Goal: Information Seeking & Learning: Learn about a topic

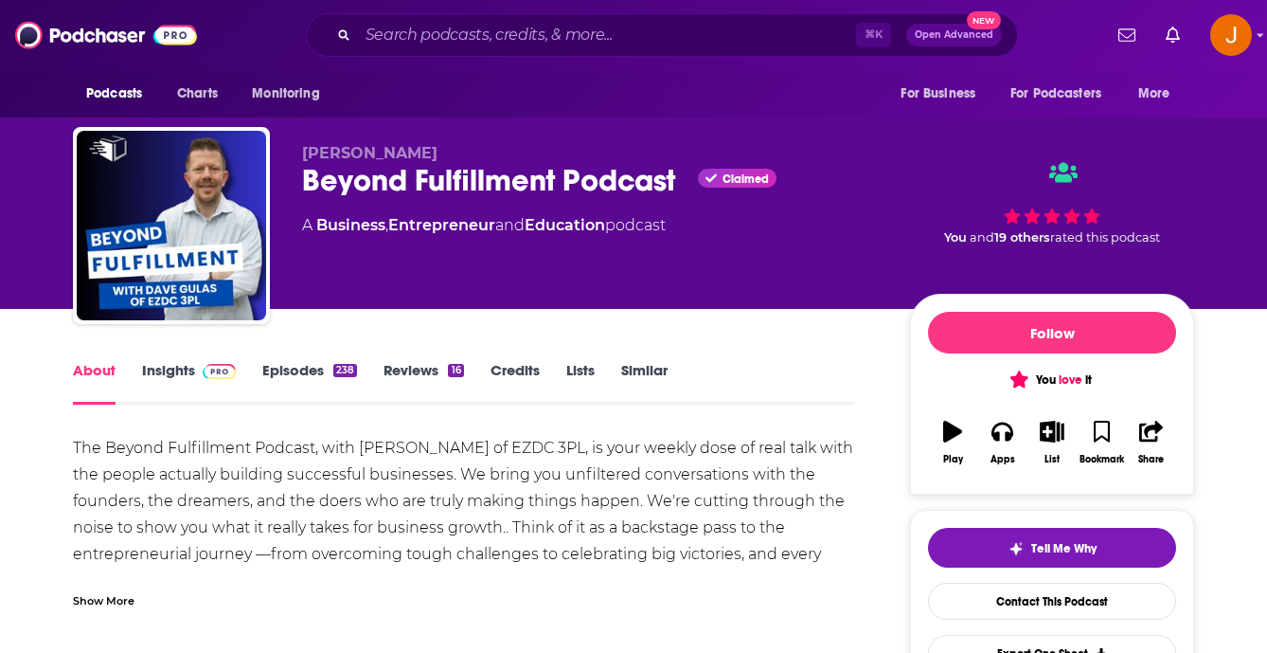
scroll to position [3, 0]
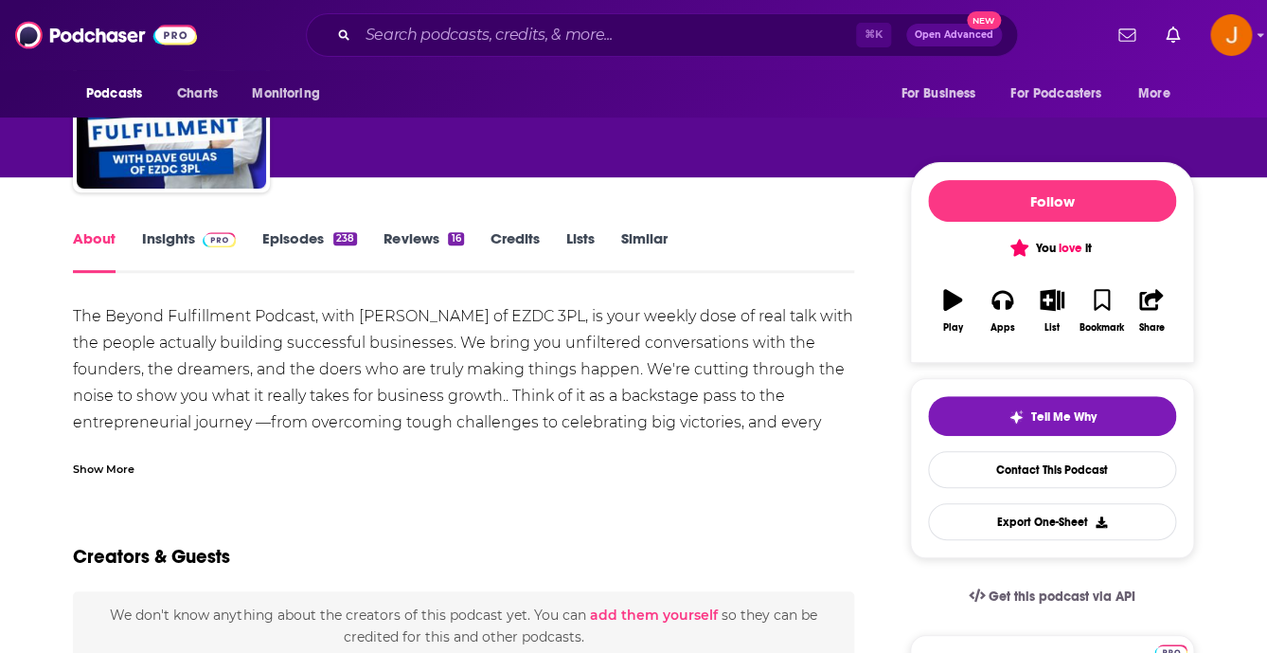
click at [200, 242] on span at bounding box center [215, 238] width 41 height 18
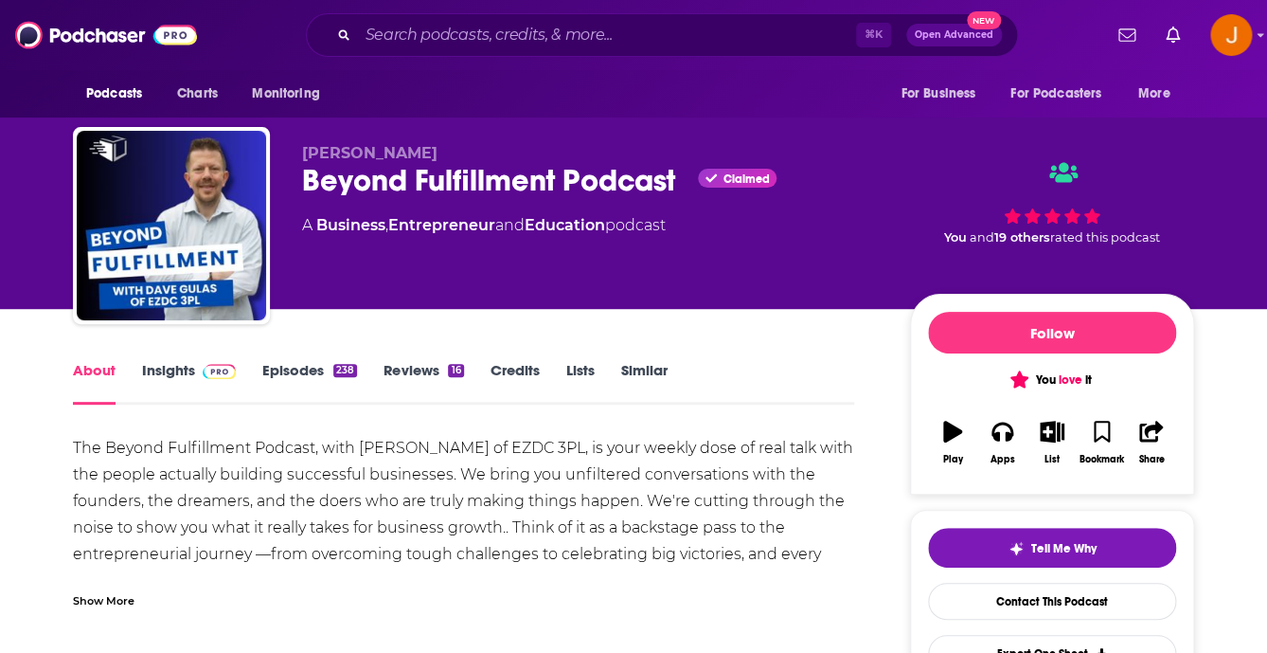
click at [294, 378] on link "Episodes 238" at bounding box center [309, 383] width 95 height 44
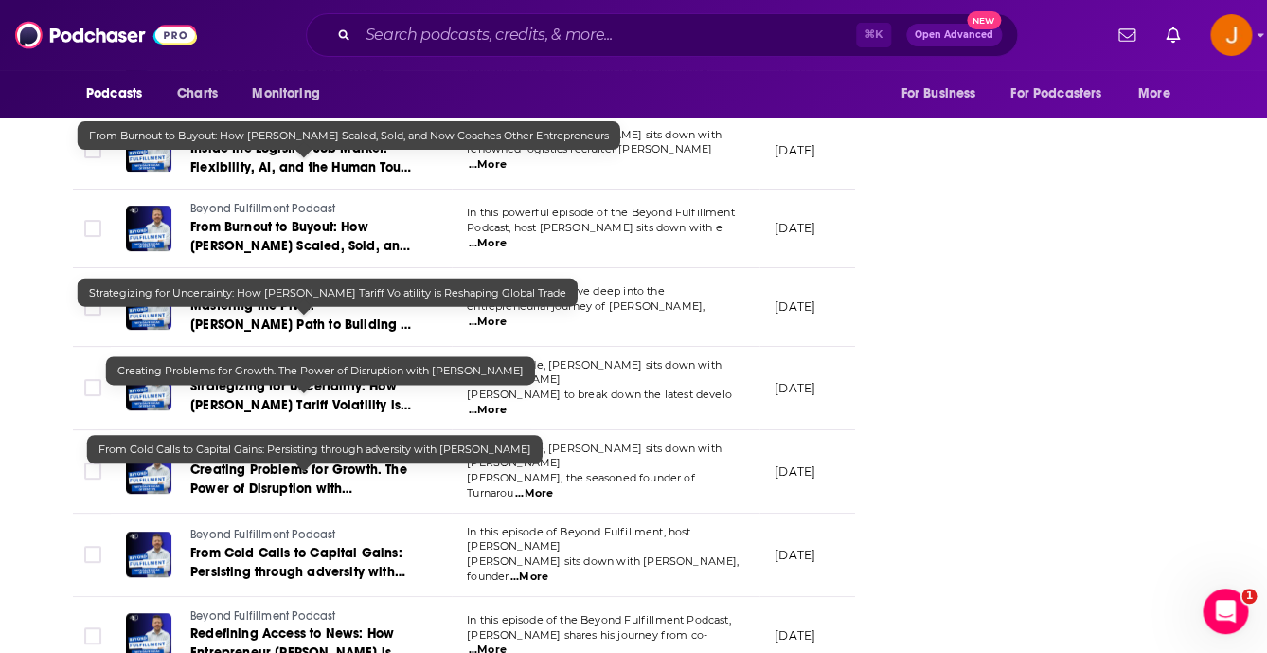
scroll to position [3158, 0]
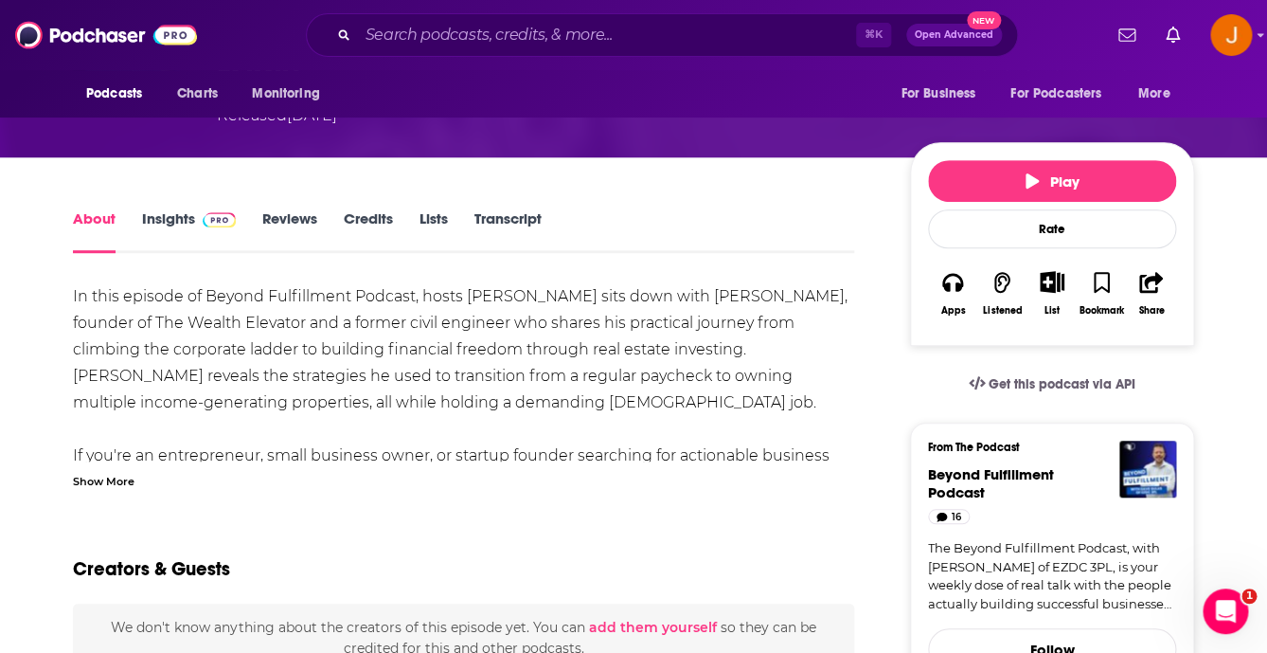
scroll to position [273, 0]
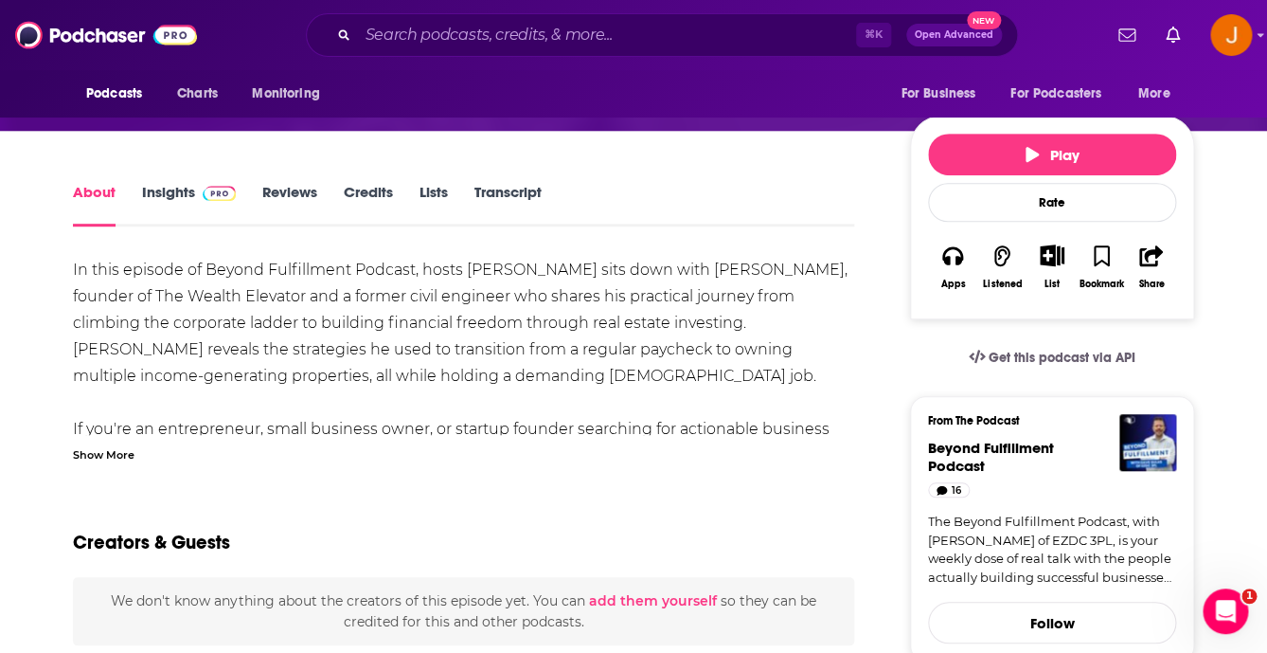
click at [115, 444] on div "Show More" at bounding box center [104, 453] width 62 height 18
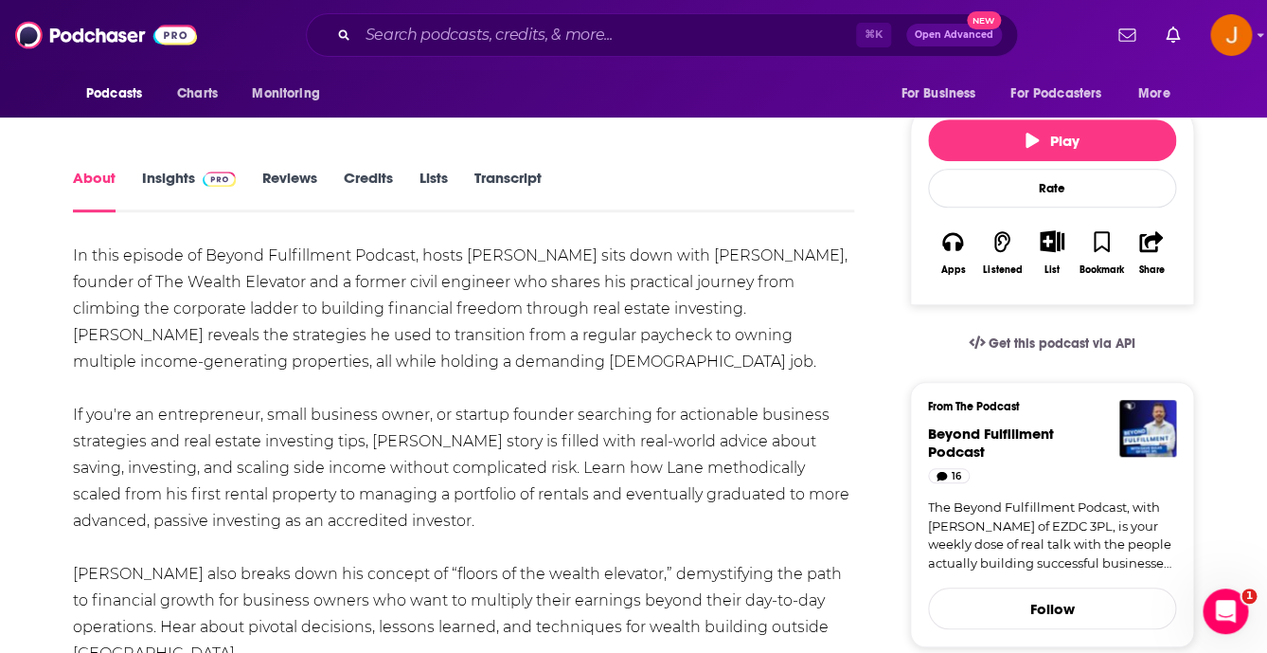
scroll to position [269, 0]
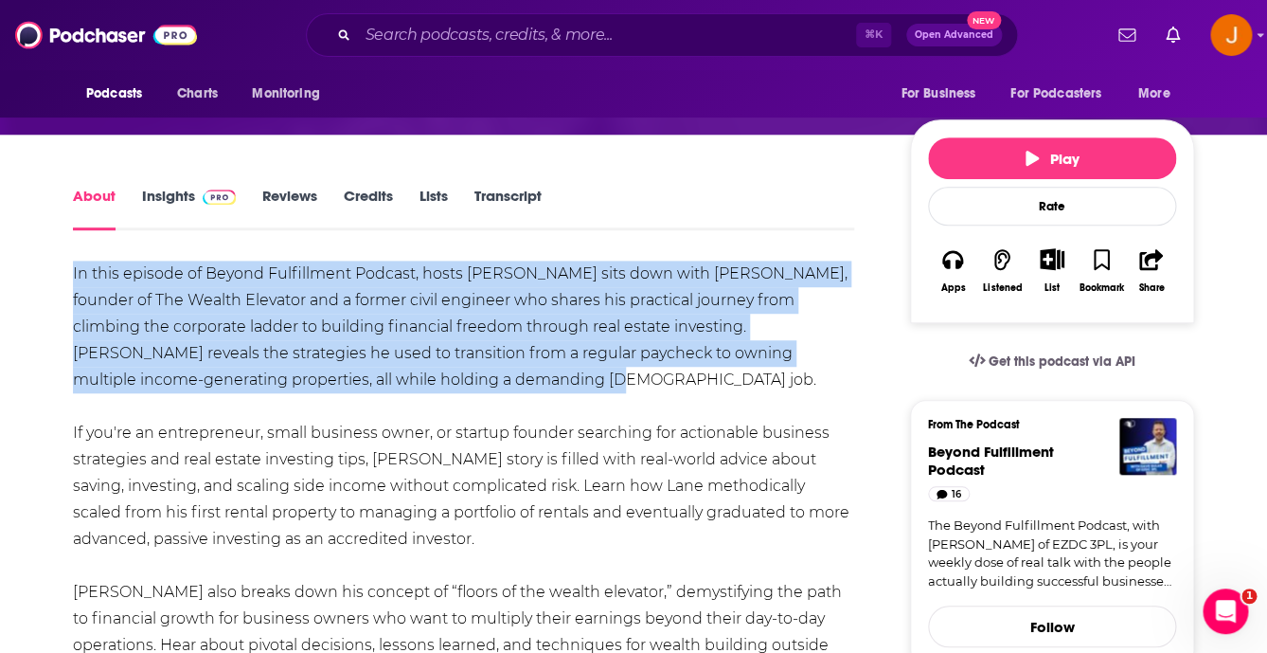
drag, startPoint x: 404, startPoint y: 344, endPoint x: 72, endPoint y: 239, distance: 347.8
click at [73, 260] on div "In this episode of Beyond Fulfillment Podcast, hosts David Gulas sits down with…" at bounding box center [463, 605] width 781 height 690
copy div "In this episode of Beyond Fulfillment Podcast, hosts David Gulas sits down with…"
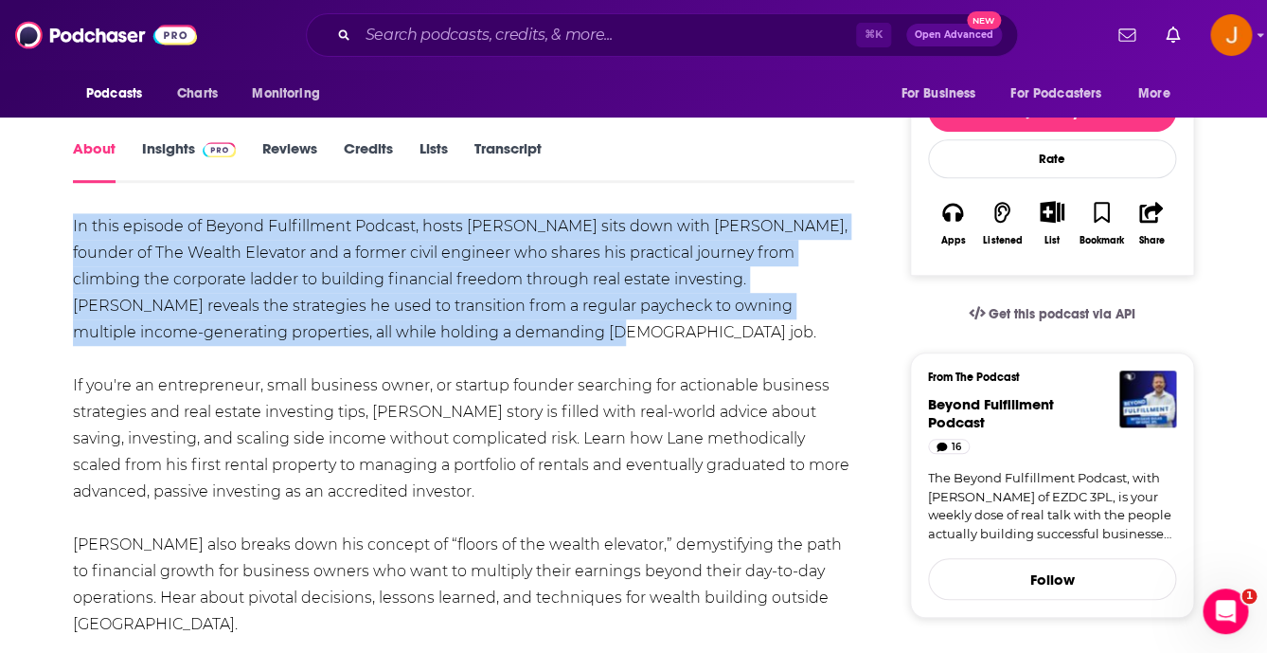
scroll to position [330, 0]
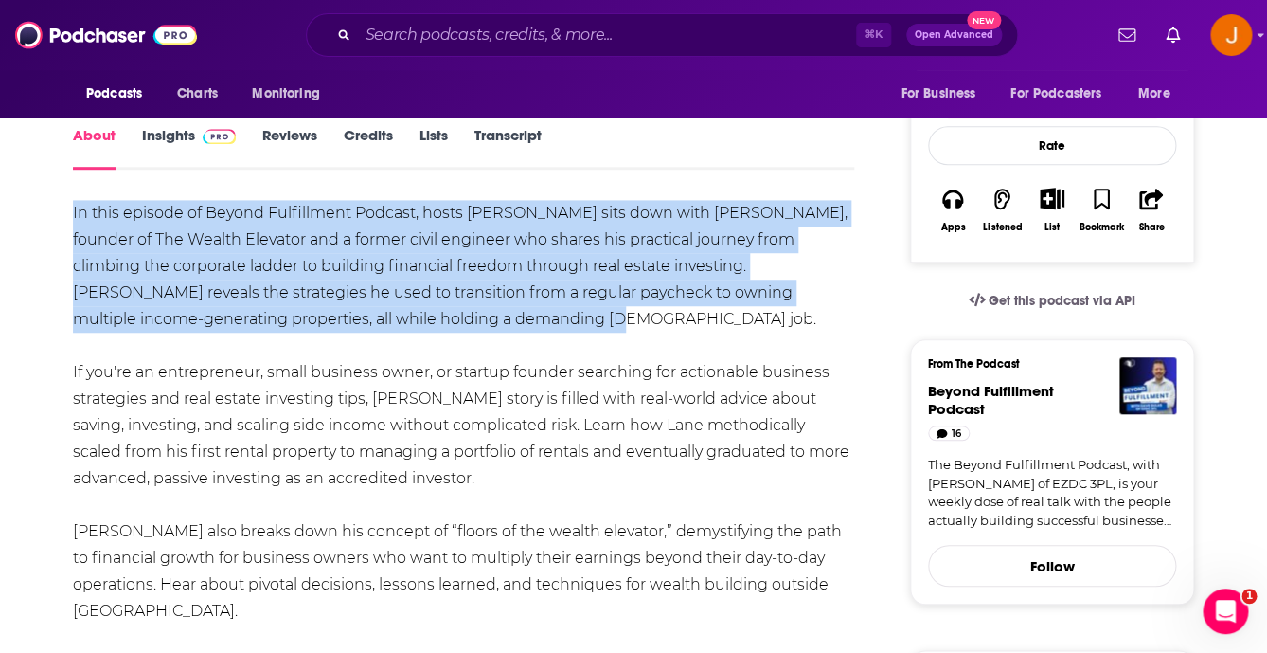
drag, startPoint x: 392, startPoint y: 459, endPoint x: 145, endPoint y: 327, distance: 280.5
click at [145, 327] on div "In this episode of Beyond Fulfillment Podcast, hosts David Gulas sits down with…" at bounding box center [463, 571] width 781 height 743
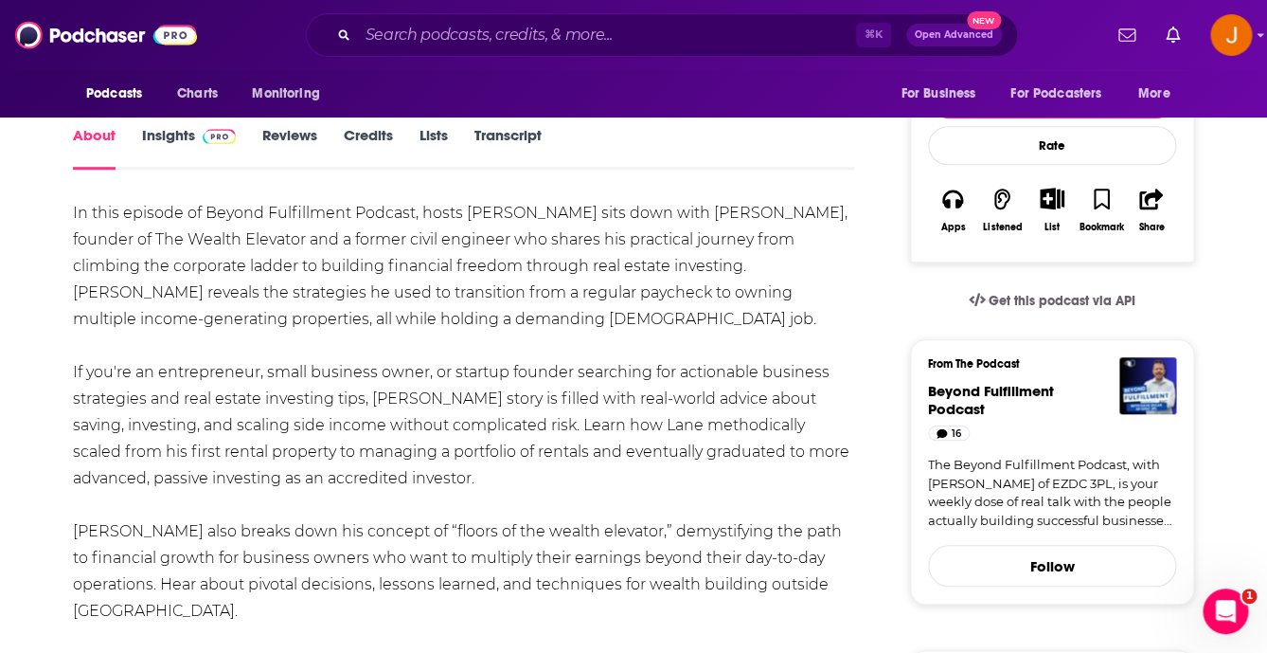
click at [201, 399] on div "In this episode of Beyond Fulfillment Podcast, hosts David Gulas sits down with…" at bounding box center [463, 571] width 781 height 743
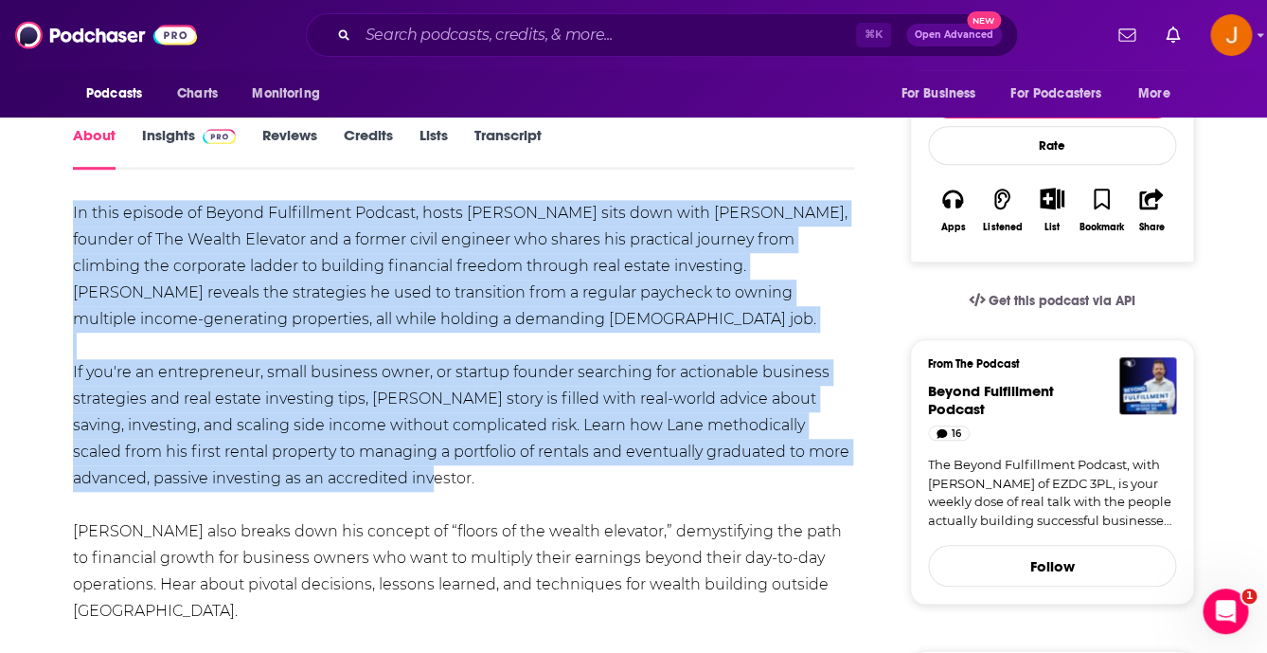
drag, startPoint x: 429, startPoint y: 437, endPoint x: 69, endPoint y: 181, distance: 441.5
click at [73, 200] on div "In this episode of Beyond Fulfillment Podcast, hosts David Gulas sits down with…" at bounding box center [463, 545] width 781 height 690
copy div "In this episode of Beyond Fulfillment Podcast, hosts David Gulas sits down with…"
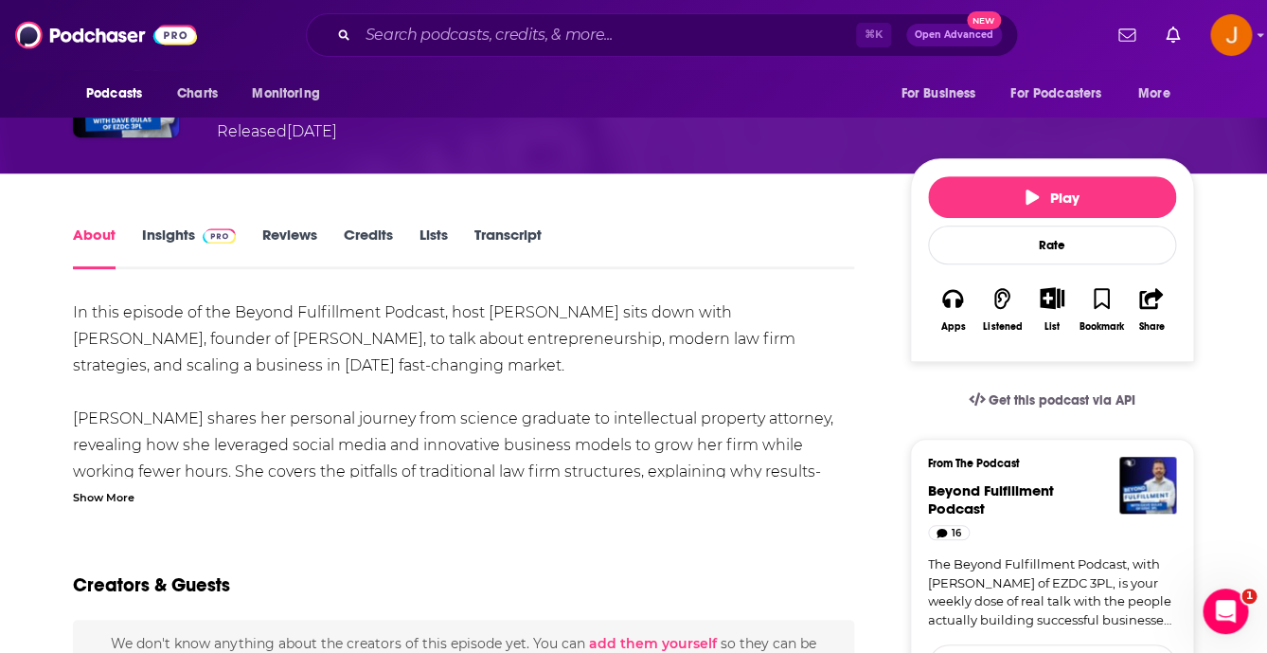
scroll to position [188, 0]
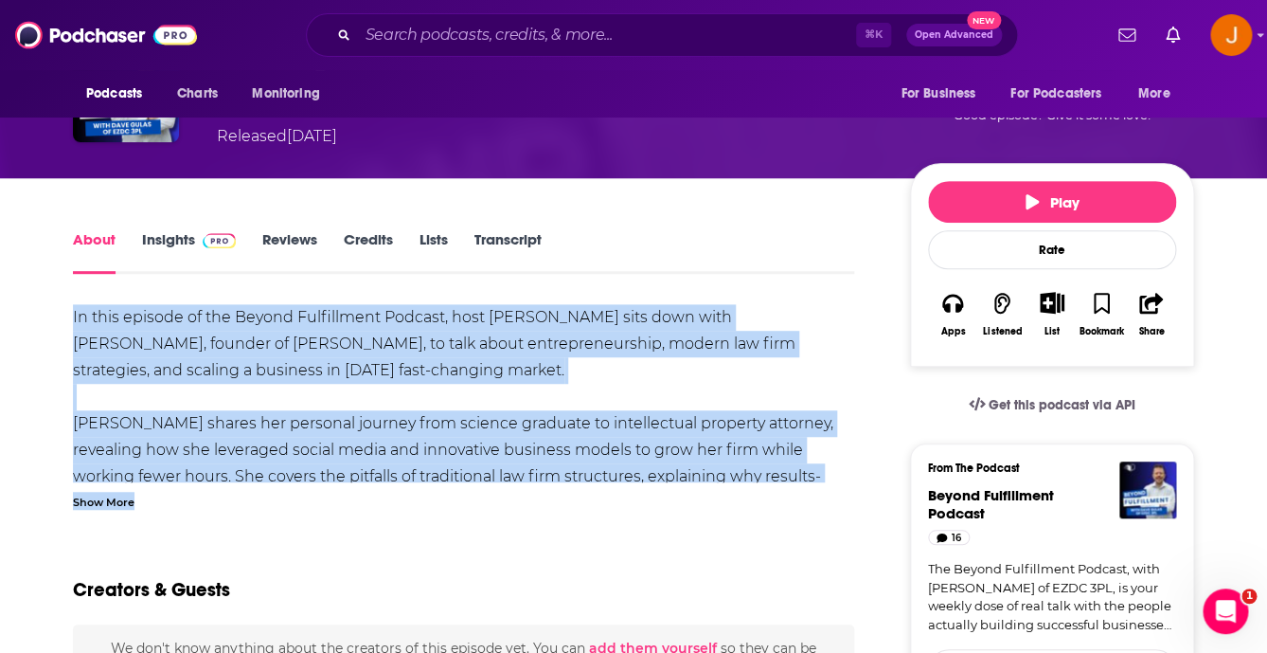
drag, startPoint x: 64, startPoint y: 315, endPoint x: 135, endPoint y: 503, distance: 200.5
click at [119, 506] on div "Show More" at bounding box center [104, 501] width 62 height 18
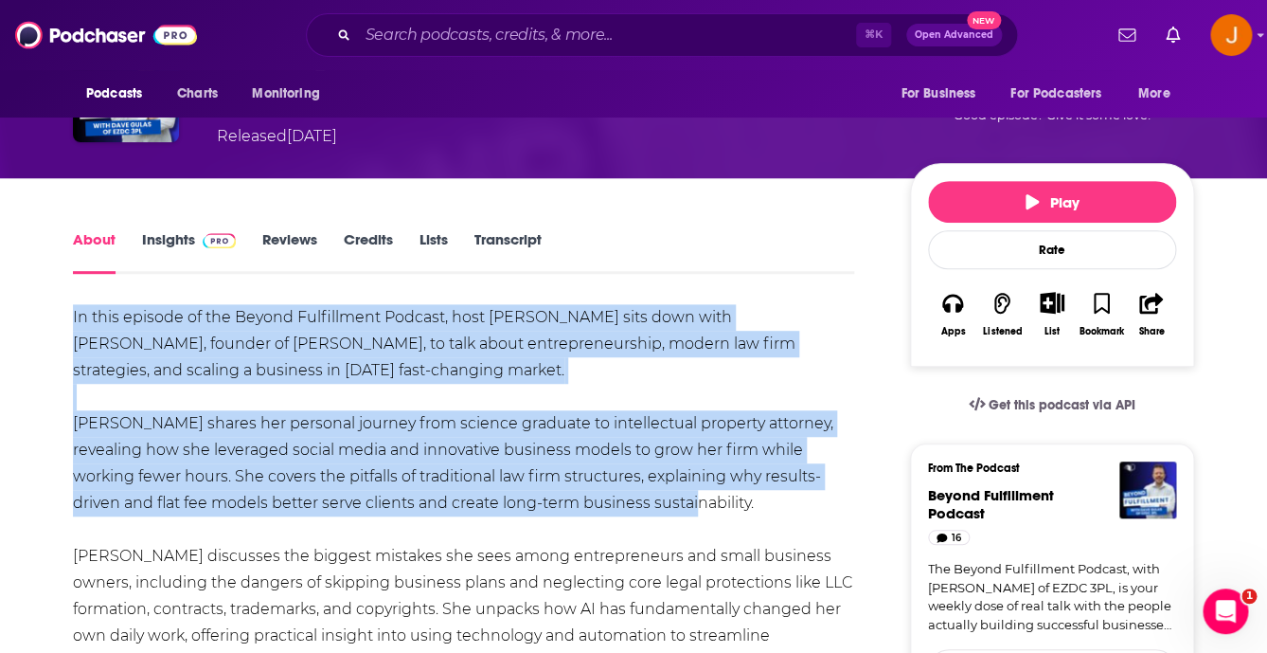
drag, startPoint x: 600, startPoint y: 510, endPoint x: 72, endPoint y: 323, distance: 559.6
click at [73, 323] on div "In this episode of the Beyond Fulfillment Podcast, host Dave Gulas sits down wi…" at bounding box center [463, 622] width 781 height 637
copy div "In this episode of the Beyond Fulfillment Podcast, host Dave Gulas sits down wi…"
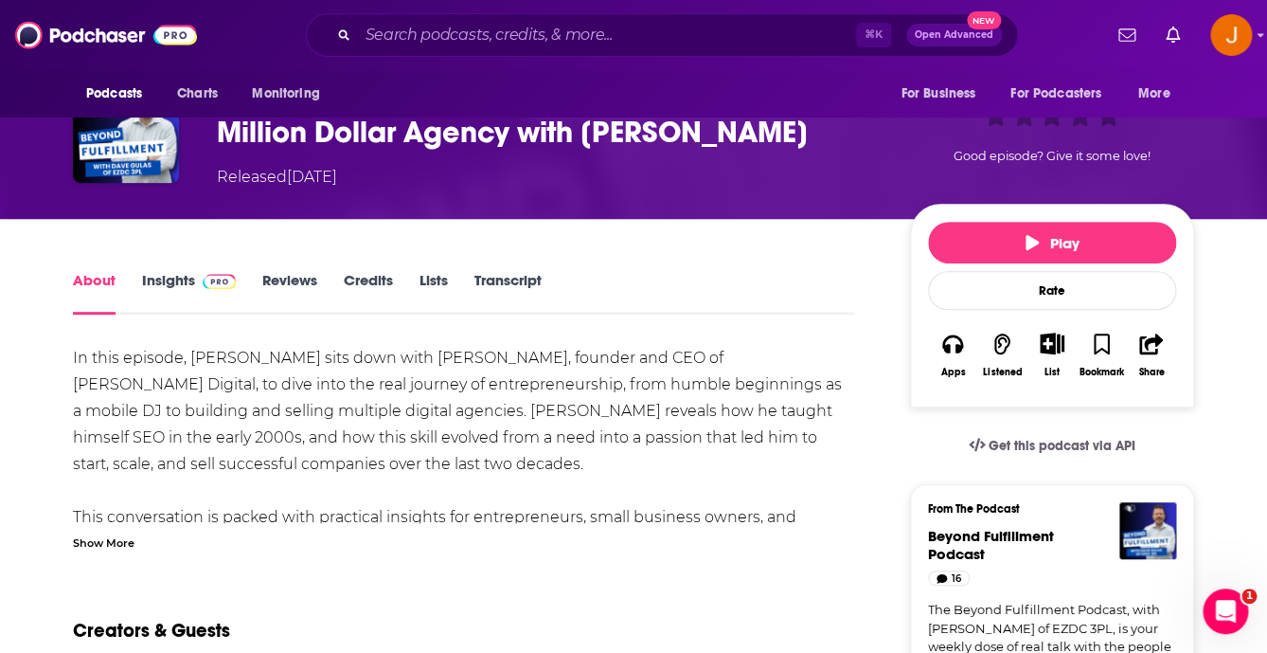
scroll to position [203, 0]
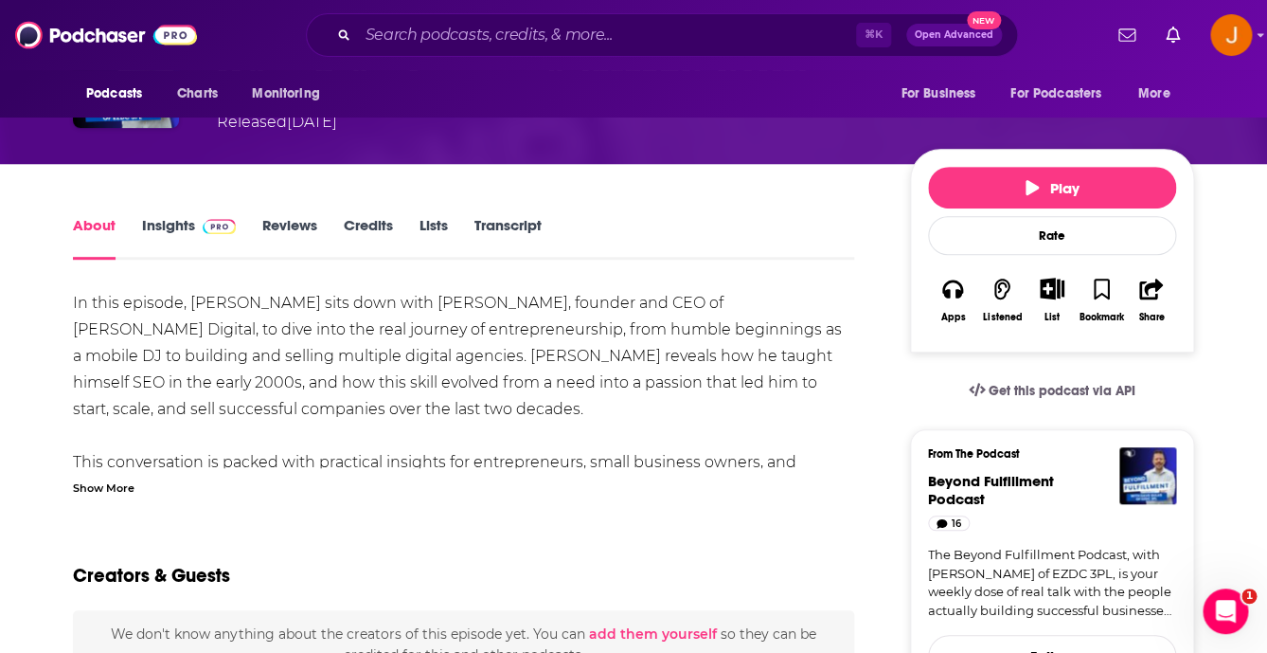
click at [116, 495] on div "Show More" at bounding box center [104, 486] width 62 height 18
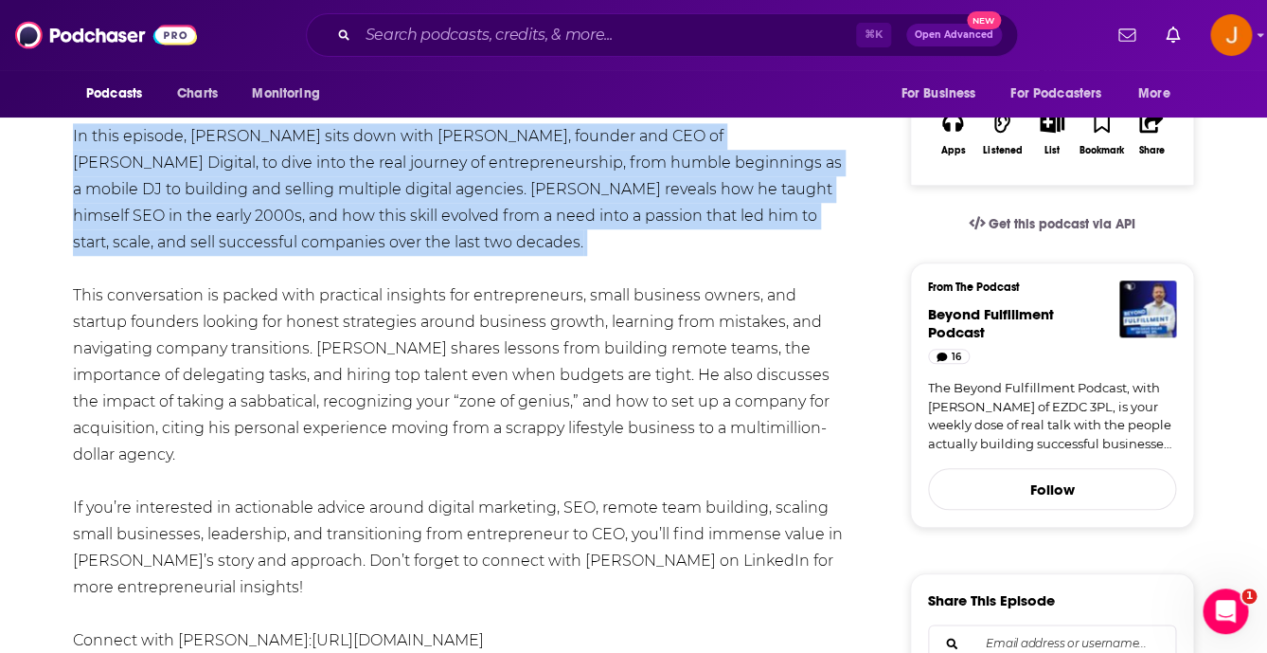
scroll to position [373, 0]
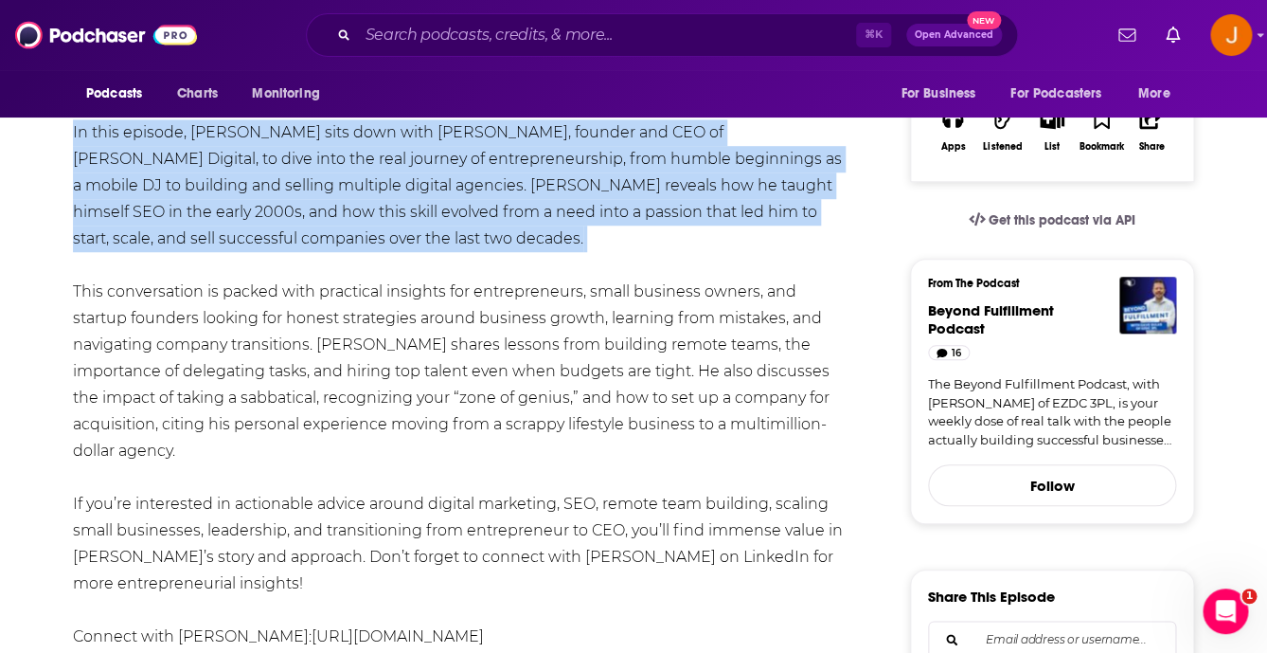
drag, startPoint x: 62, startPoint y: 266, endPoint x: 283, endPoint y: 369, distance: 244.5
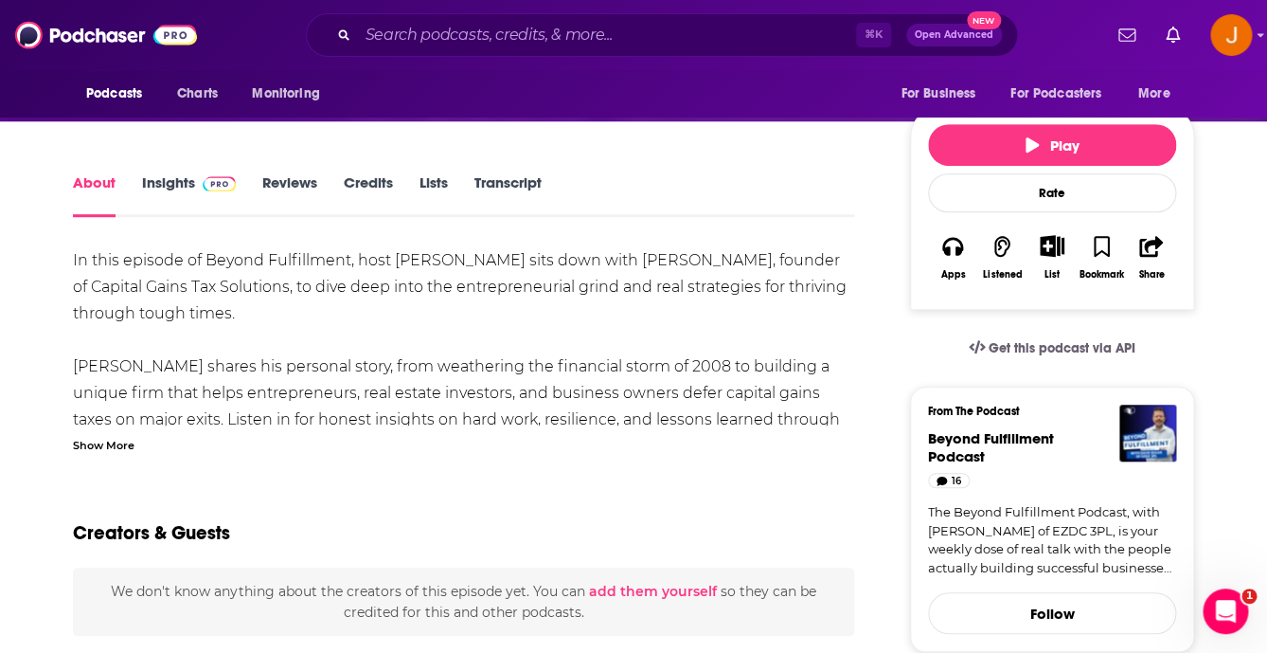
scroll to position [277, 0]
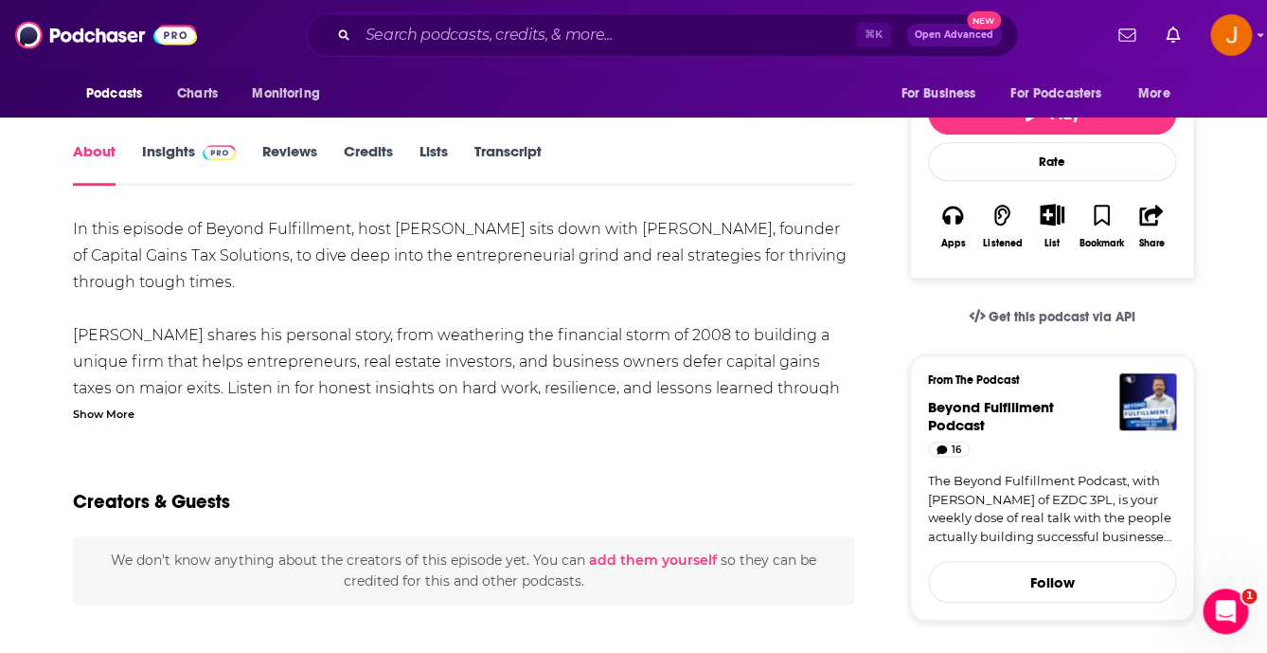
click at [95, 420] on div "Show More" at bounding box center [104, 413] width 62 height 18
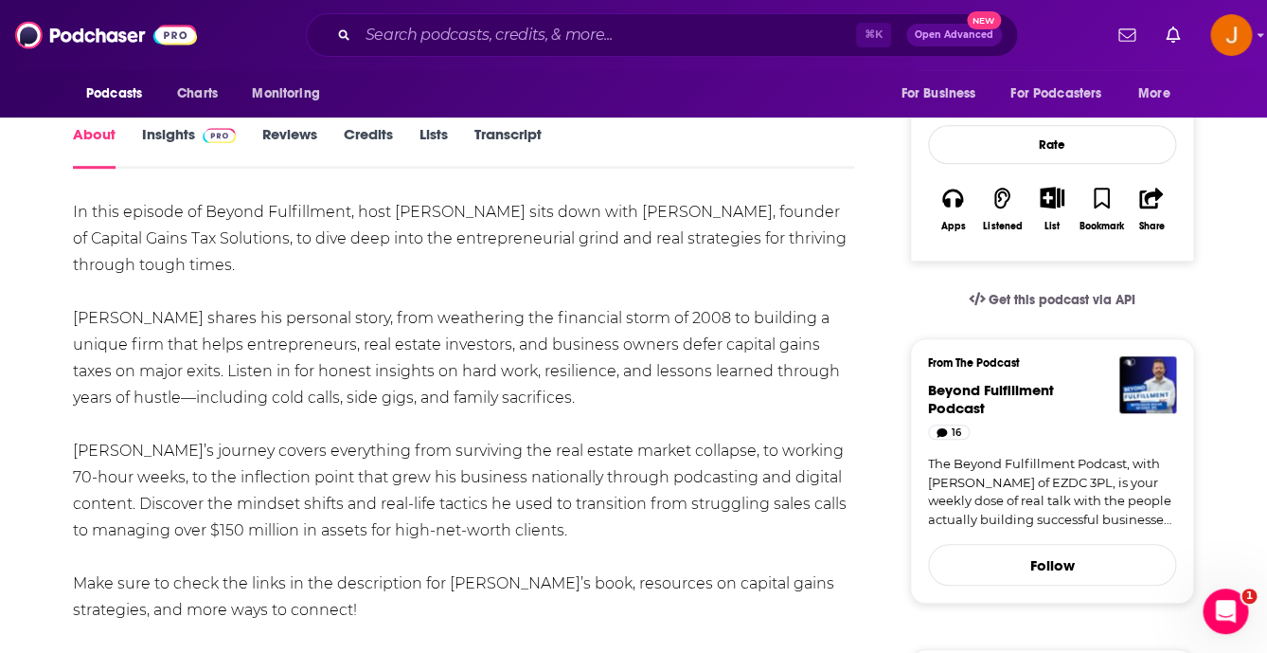
scroll to position [290, 0]
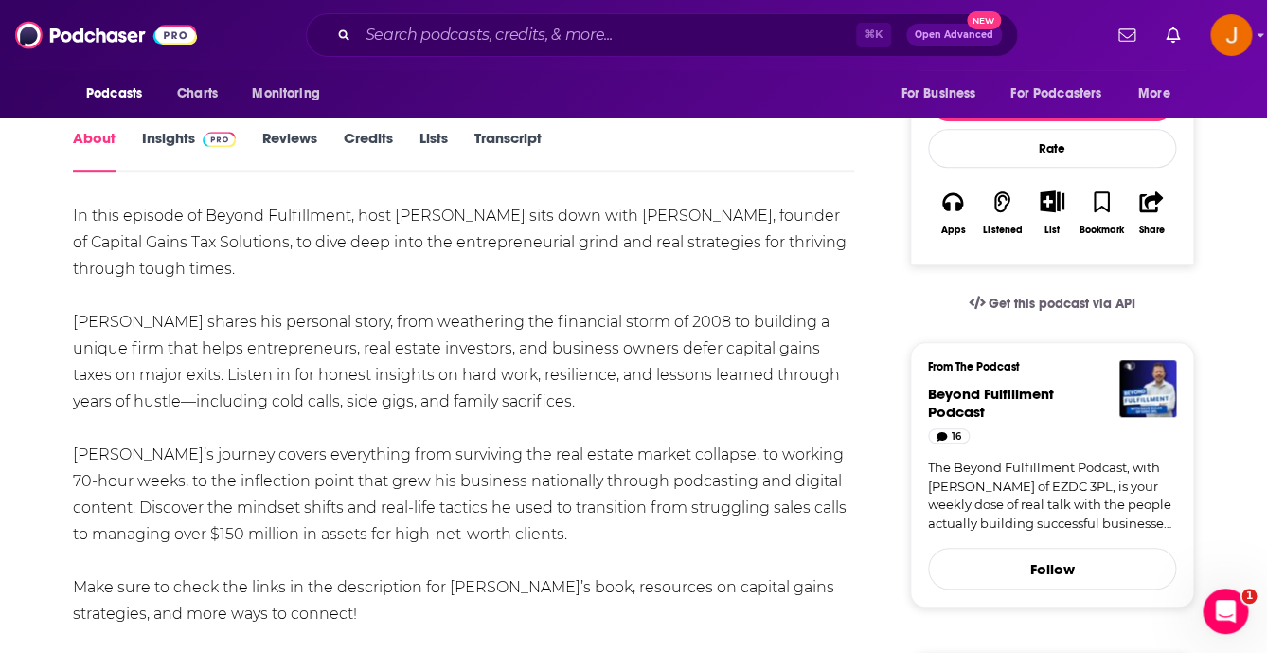
click at [552, 528] on div "In this episode of Beyond Fulfillment, host [PERSON_NAME] sits down with [PERSO…" at bounding box center [463, 494] width 781 height 583
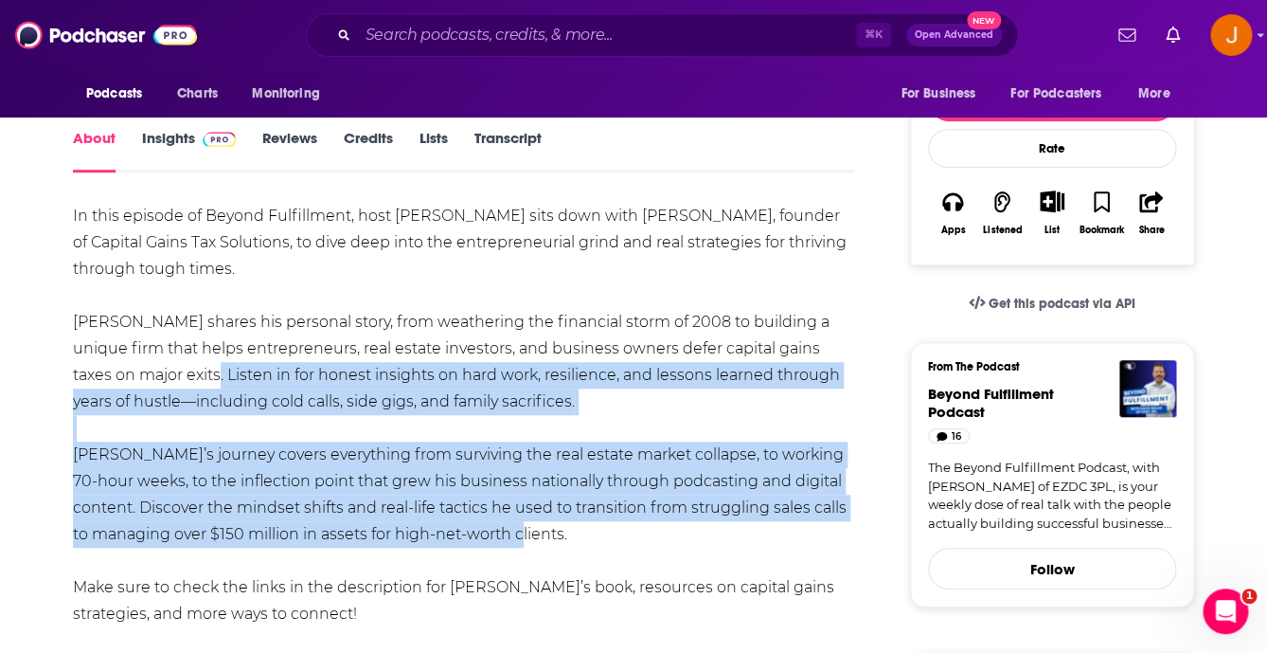
scroll to position [234, 0]
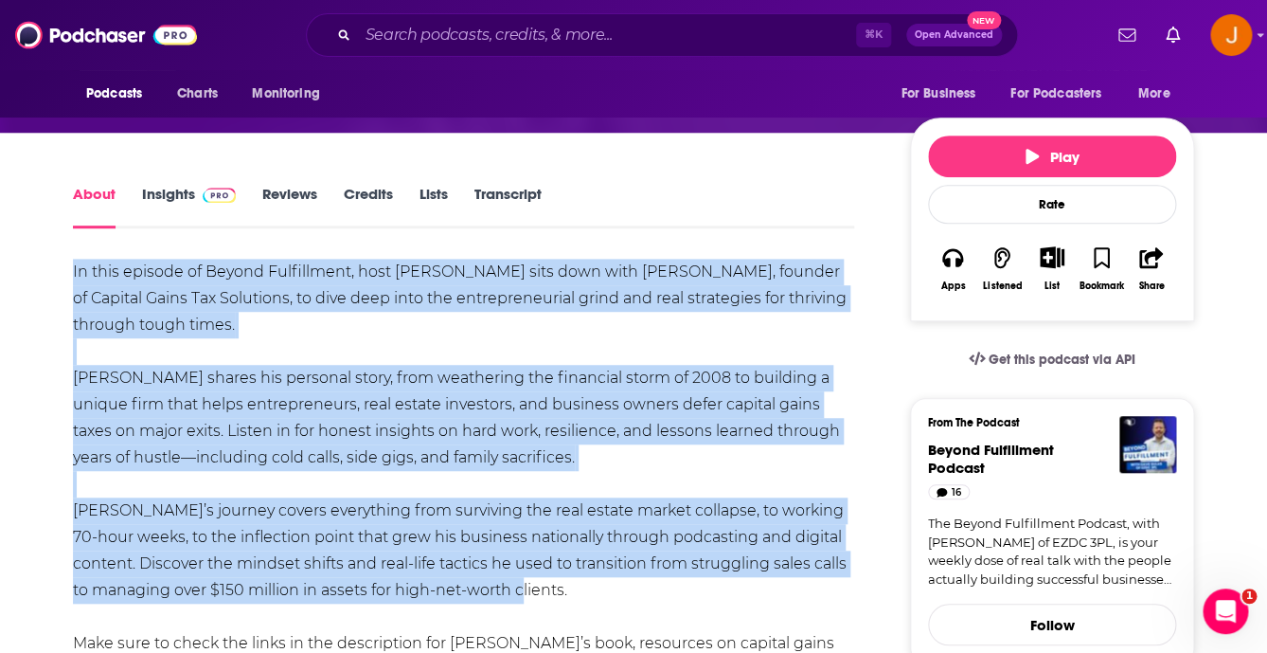
drag, startPoint x: 563, startPoint y: 542, endPoint x: 71, endPoint y: 269, distance: 562.2
click at [73, 269] on div "In this episode of Beyond Fulfillment, host [PERSON_NAME] sits down with [PERSO…" at bounding box center [463, 550] width 781 height 583
copy div "In this episode of Beyond Fulfillment, host [PERSON_NAME] sits down with [PERSO…"
